Goal: Task Accomplishment & Management: Manage account settings

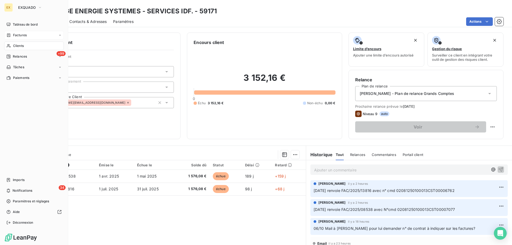
click at [15, 35] on span "Factures" at bounding box center [20, 35] width 14 height 5
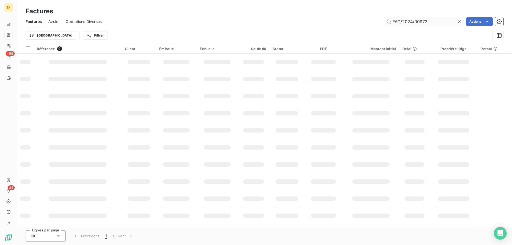
type input "FAC/2024/00972"
click at [435, 23] on input "FAC/2024/00972" at bounding box center [424, 21] width 80 height 9
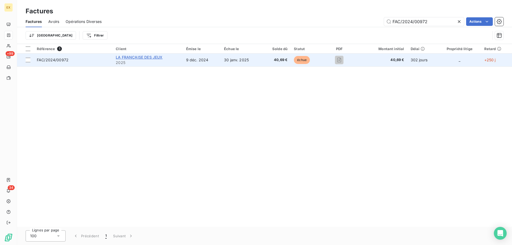
click at [141, 58] on span "LA FRANÇAISE DES JEUX" at bounding box center [139, 57] width 47 height 5
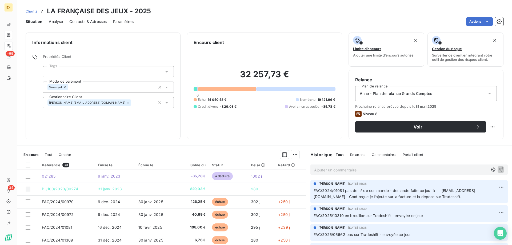
click at [349, 170] on p "Ajouter un commentaire ﻿" at bounding box center [401, 170] width 174 height 7
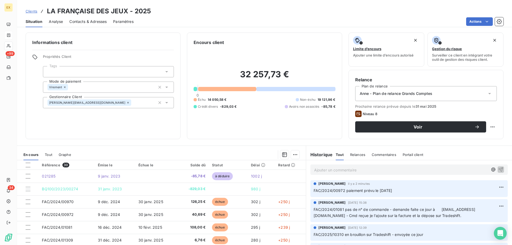
click at [344, 170] on p "Ajouter un commentaire ﻿" at bounding box center [401, 170] width 174 height 7
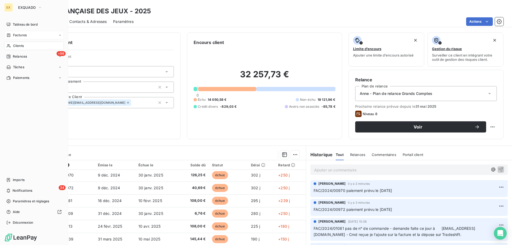
click at [16, 36] on span "Factures" at bounding box center [20, 35] width 14 height 5
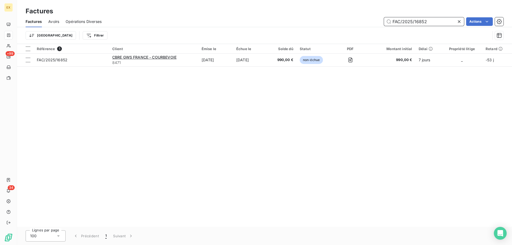
click at [432, 21] on input "FAC/2025/16852" at bounding box center [424, 21] width 80 height 9
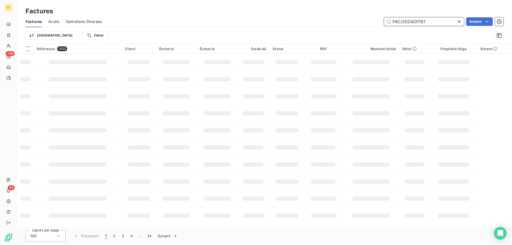
type input "FAC/2024/01151"
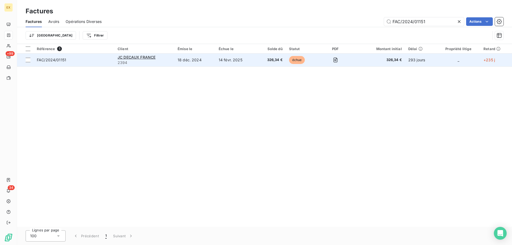
click at [93, 66] on td "FAC/2024/01151" at bounding box center [74, 60] width 81 height 13
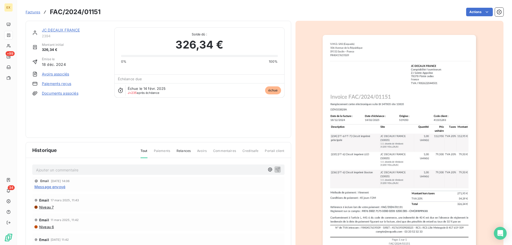
click at [67, 31] on link "JC DECAUX FRANCE" at bounding box center [61, 30] width 38 height 5
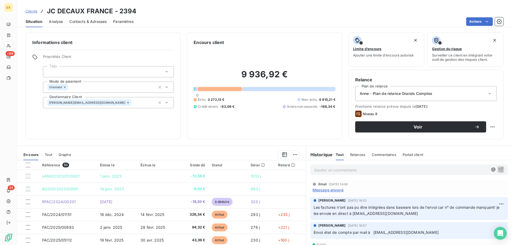
click at [339, 168] on p "Ajouter un commentaire ﻿" at bounding box center [401, 170] width 174 height 7
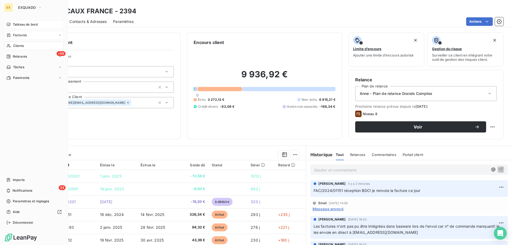
click at [11, 22] on div "Tableau de bord" at bounding box center [34, 24] width 60 height 9
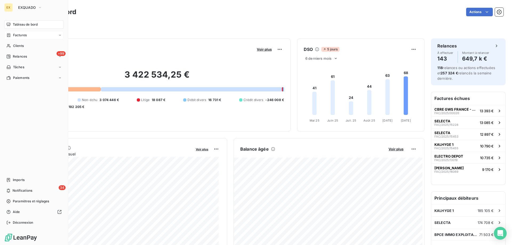
click at [15, 37] on span "Factures" at bounding box center [20, 35] width 14 height 5
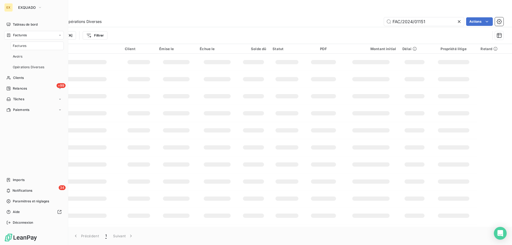
click at [11, 47] on div "Factures" at bounding box center [37, 46] width 53 height 9
click at [15, 76] on span "Clients" at bounding box center [18, 78] width 11 height 5
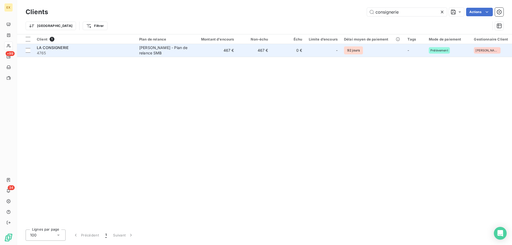
type input "consignerie"
click at [115, 49] on div "LA CONSIGNERIE" at bounding box center [85, 47] width 96 height 5
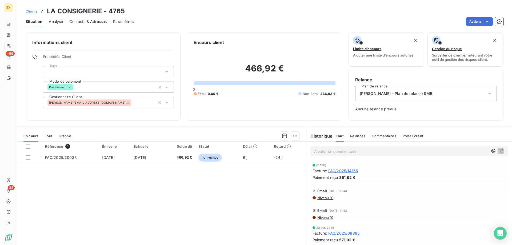
click at [80, 69] on div at bounding box center [108, 71] width 131 height 11
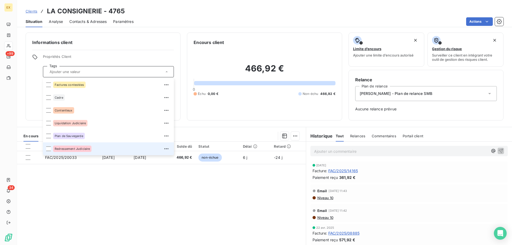
click at [73, 151] on div "Redressement Judiciaire" at bounding box center [72, 149] width 38 height 6
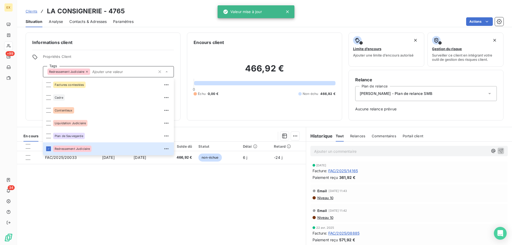
click at [159, 201] on div "Référence 1 Émise le Échue le Solde dû Statut Délai Retard FAC/2025/20033 [DATE…" at bounding box center [161, 193] width 289 height 103
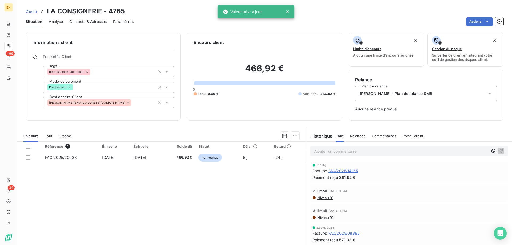
click at [354, 151] on p "Ajouter un commentaire ﻿" at bounding box center [401, 151] width 174 height 7
